Goal: Navigation & Orientation: Find specific page/section

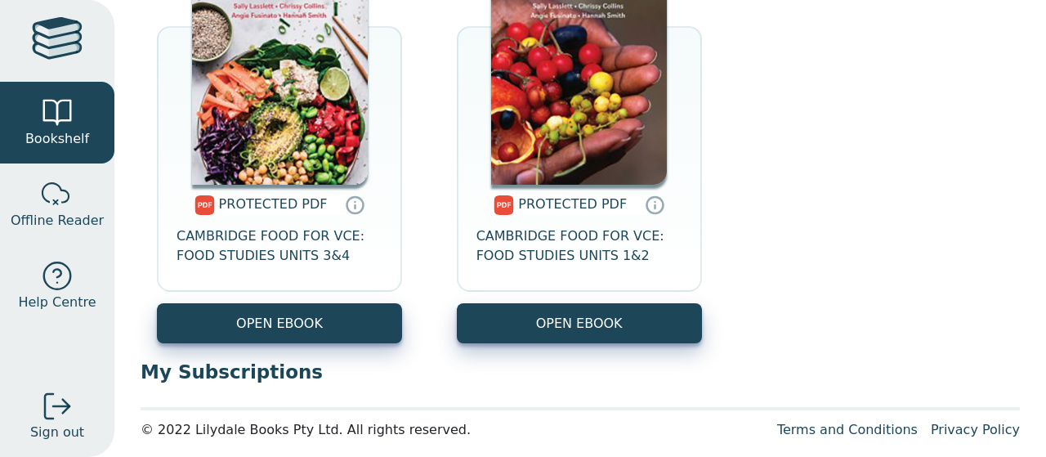
scroll to position [12984, 0]
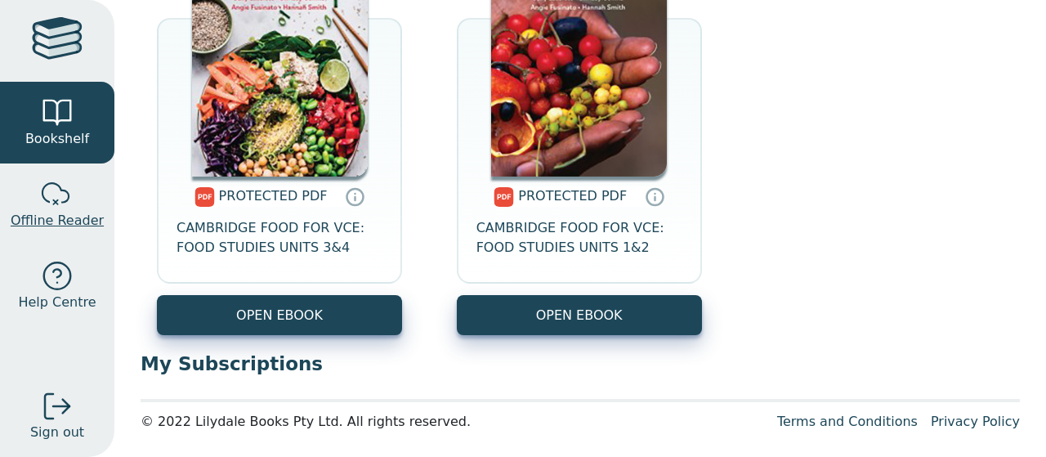
click at [60, 199] on div at bounding box center [57, 194] width 33 height 33
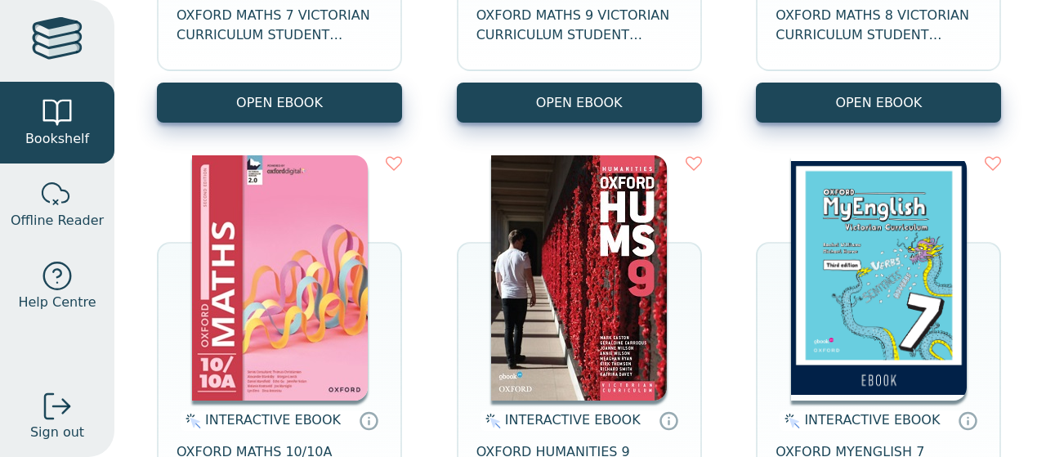
scroll to position [0, 0]
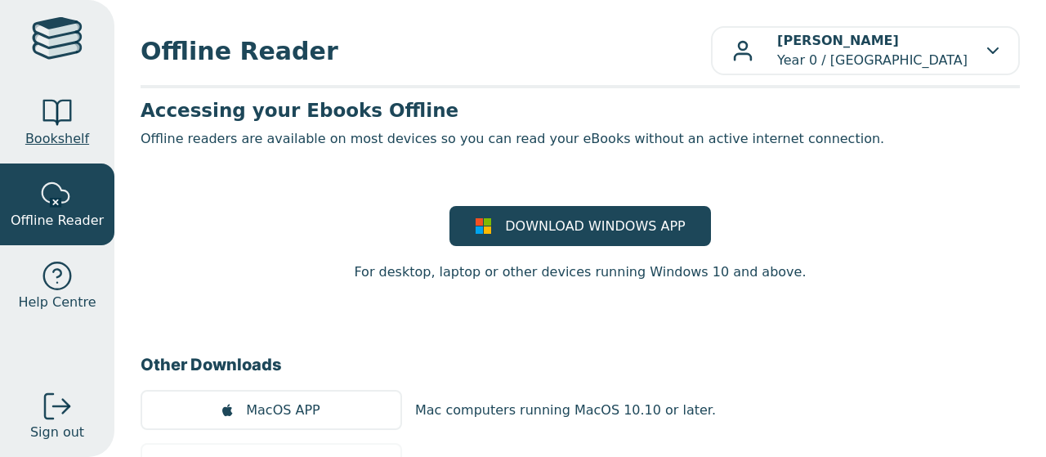
click at [47, 131] on span "Bookshelf" at bounding box center [57, 139] width 64 height 20
click at [61, 60] on div at bounding box center [57, 40] width 51 height 47
click at [55, 40] on div at bounding box center [57, 40] width 51 height 47
click at [55, 107] on div at bounding box center [57, 112] width 33 height 33
click at [57, 145] on span "Bookshelf" at bounding box center [57, 139] width 64 height 20
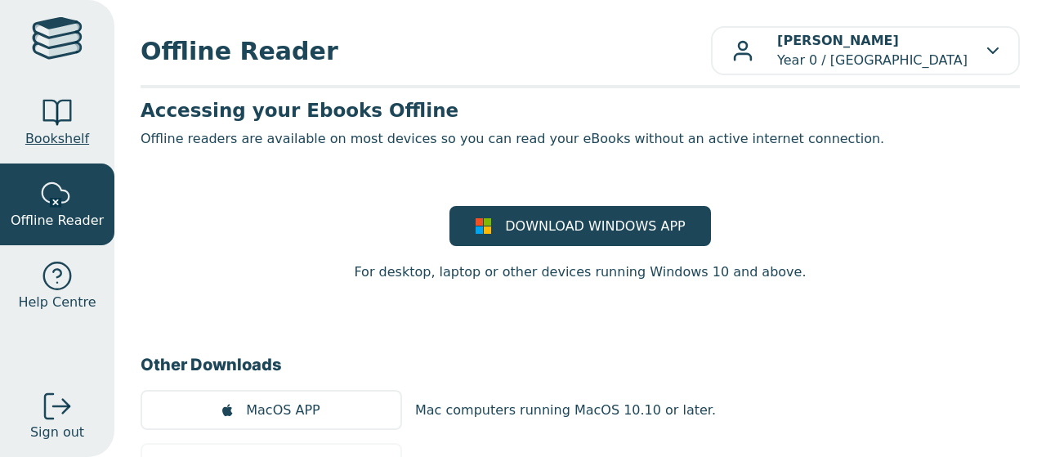
click at [55, 136] on span "Bookshelf" at bounding box center [57, 139] width 64 height 20
